Goal: Check status

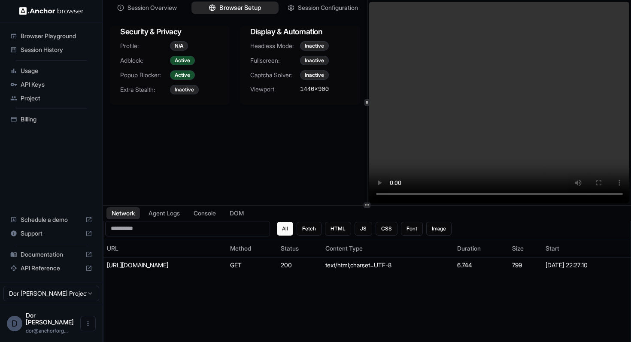
click at [230, 11] on span "Browser Setup" at bounding box center [240, 7] width 42 height 9
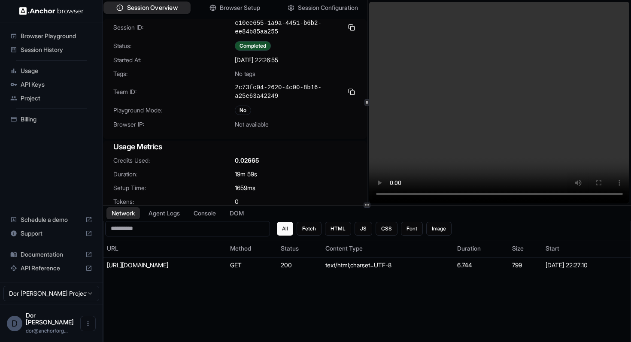
click at [154, 6] on span "Session Overview" at bounding box center [152, 7] width 51 height 9
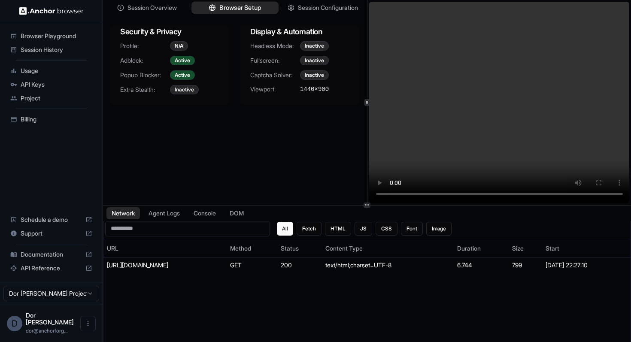
click at [228, 8] on span "Browser Setup" at bounding box center [240, 7] width 42 height 9
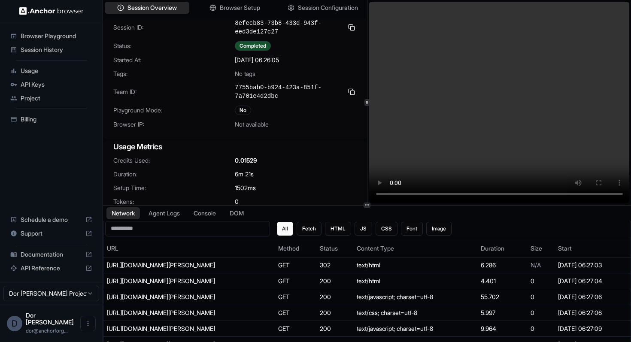
click at [330, 51] on div "Session ID: 8efecb83-73b8-433d-943f-eed3de127c27 Status: Completed Started At: …" at bounding box center [235, 79] width 264 height 120
click at [307, 167] on div "Credits Used: 0.01529 Duration: 6m 21s Setup Time: 1502 ms Tokens: 0 Steps: 0 P…" at bounding box center [235, 200] width 264 height 88
